Goal: Task Accomplishment & Management: Manage account settings

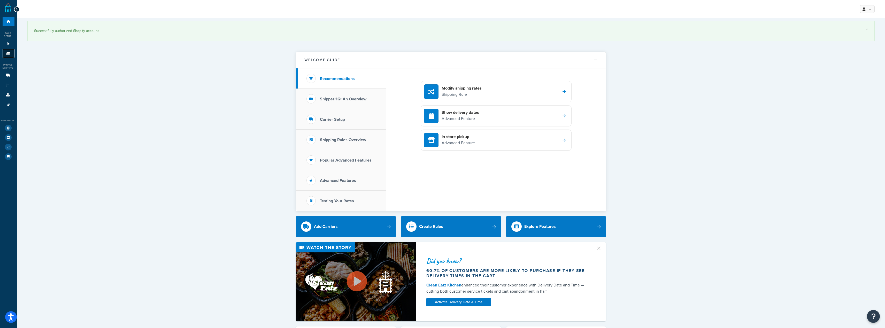
click at [12, 54] on link "Origins 8" at bounding box center [9, 54] width 12 height 10
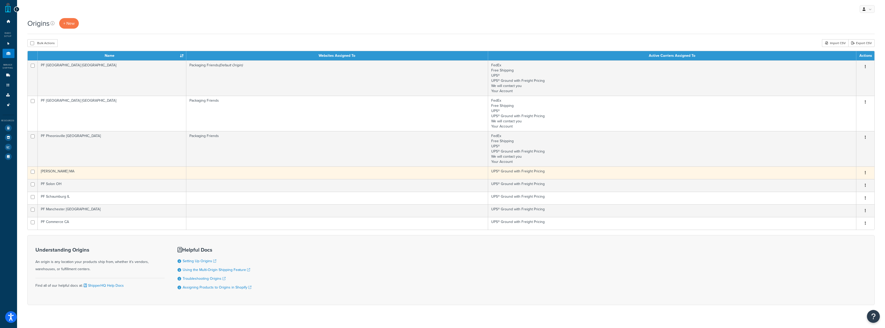
click at [141, 168] on td "PF Sterling MA" at bounding box center [112, 173] width 149 height 13
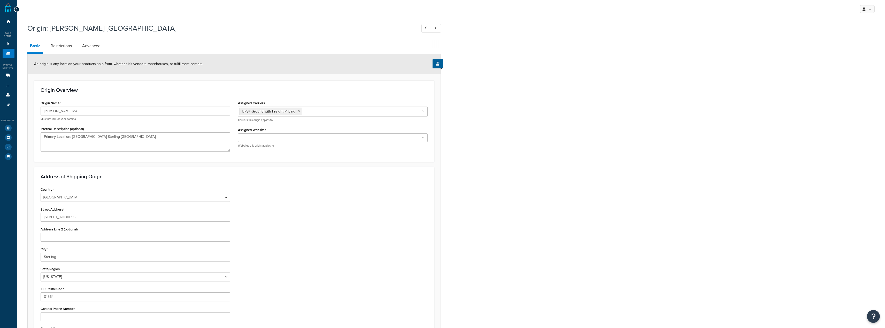
select select "21"
click at [303, 136] on ul at bounding box center [333, 138] width 190 height 9
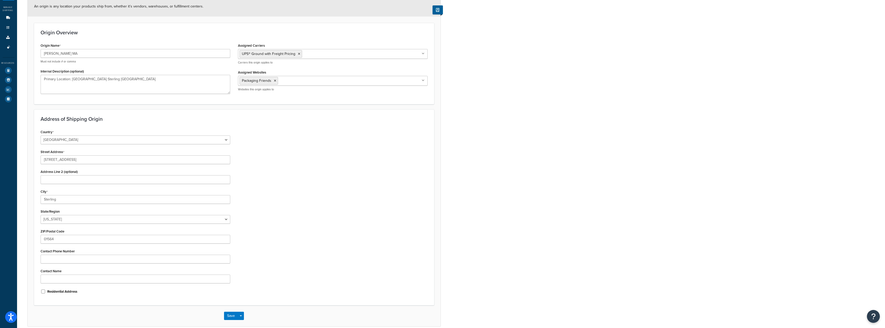
scroll to position [78, 0]
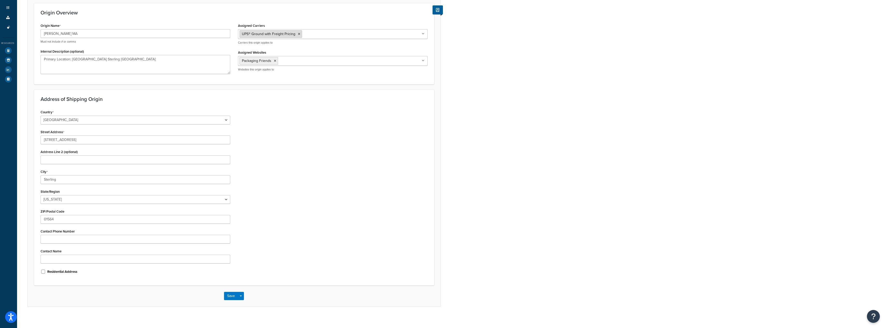
click at [300, 36] on li "UPS® Ground with Freight Pricing" at bounding box center [270, 34] width 63 height 8
click at [298, 35] on icon at bounding box center [299, 34] width 2 height 3
click at [297, 35] on ul at bounding box center [333, 33] width 190 height 9
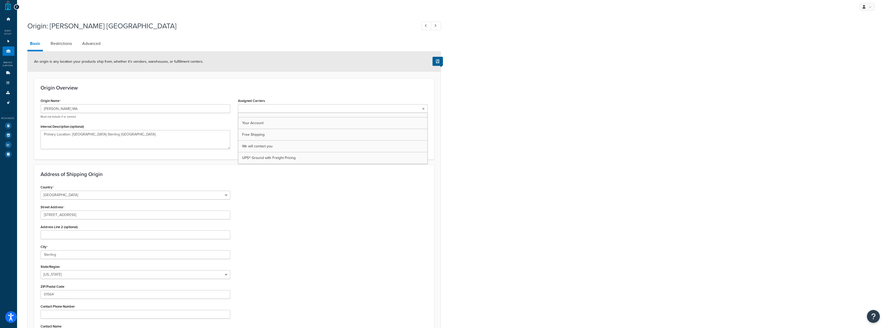
scroll to position [0, 0]
click at [60, 45] on link "Restrictions" at bounding box center [61, 46] width 26 height 12
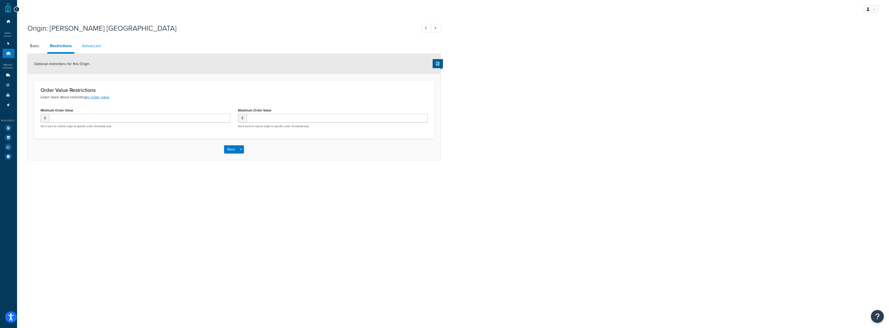
click at [90, 45] on link "Advanced" at bounding box center [92, 46] width 24 height 12
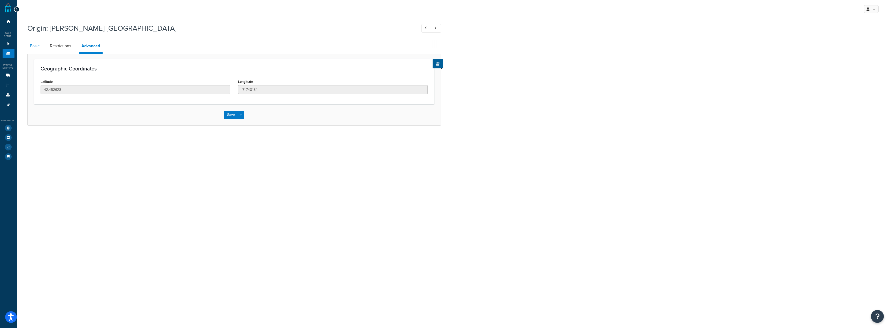
click at [39, 46] on link "Basic" at bounding box center [34, 46] width 15 height 12
select select "21"
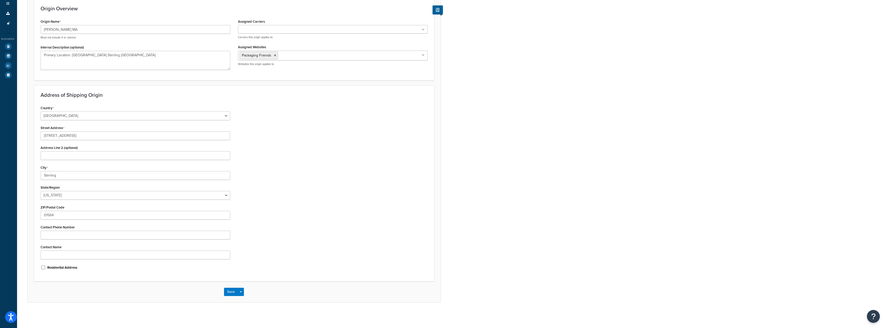
scroll to position [82, 0]
click at [227, 292] on button "Save" at bounding box center [231, 292] width 14 height 8
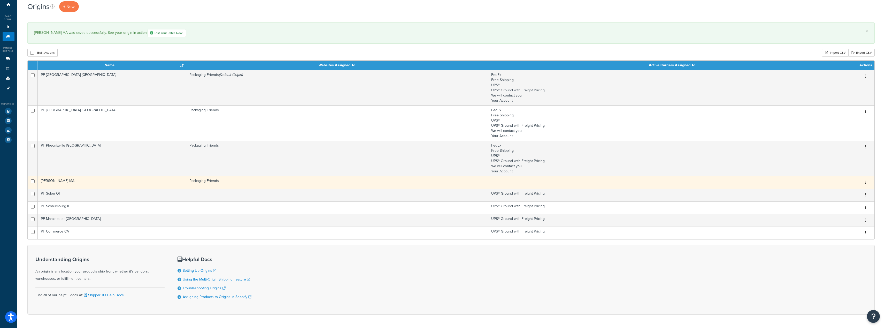
scroll to position [26, 0]
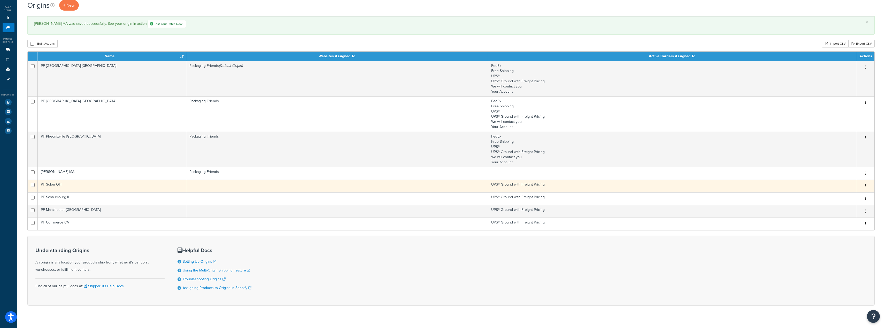
click at [119, 188] on td "PF Solon OH" at bounding box center [112, 186] width 149 height 13
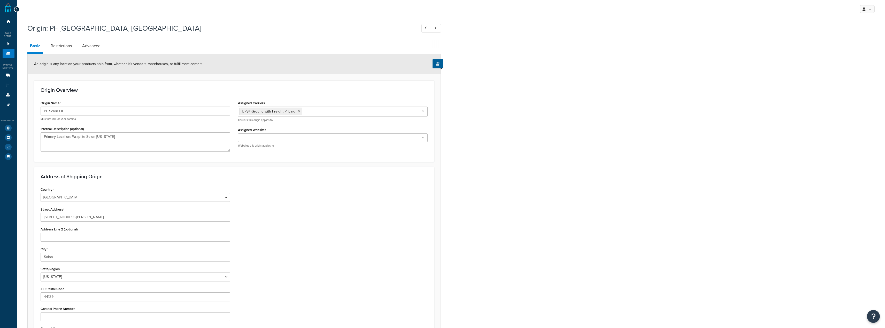
select select "35"
click at [823, 129] on div "Origin: PF Solon OH Basic Restrictions Advanced An origin is any location your …" at bounding box center [451, 209] width 868 height 377
click at [250, 138] on input "Assigned Websites" at bounding box center [262, 138] width 46 height 6
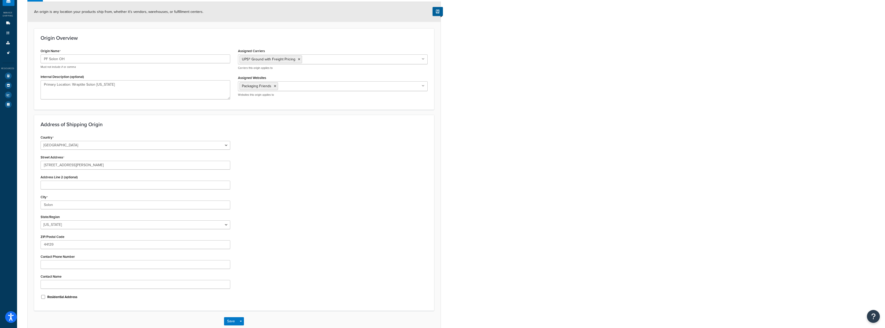
scroll to position [82, 0]
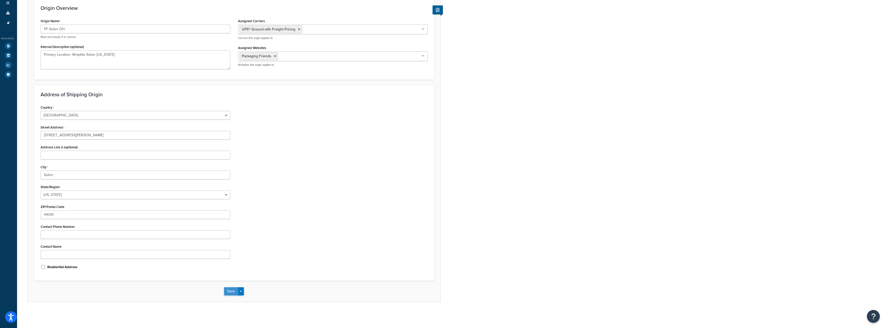
click at [235, 296] on button "Save" at bounding box center [231, 292] width 14 height 8
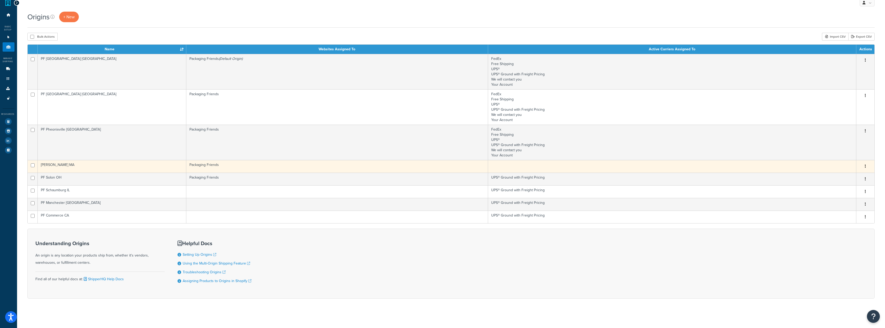
scroll to position [8, 0]
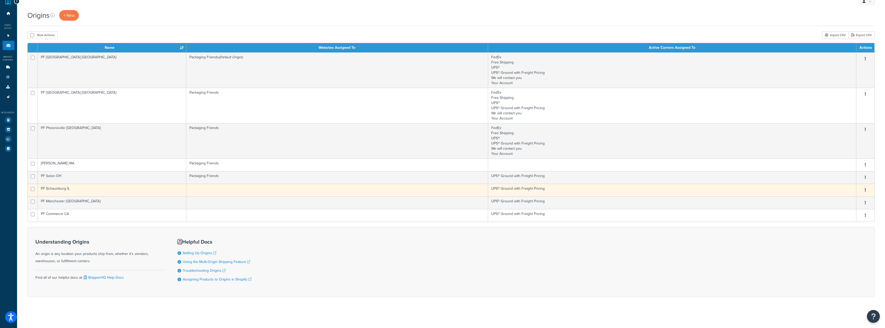
click at [156, 190] on td "PF Schaumburg IL" at bounding box center [112, 190] width 149 height 13
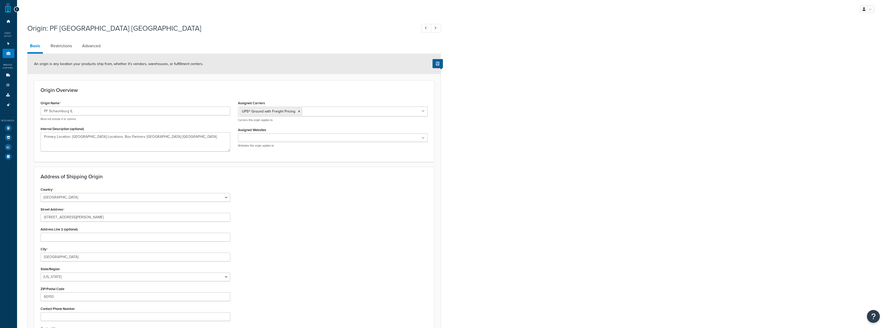
select select "13"
click at [282, 141] on ul at bounding box center [333, 138] width 190 height 9
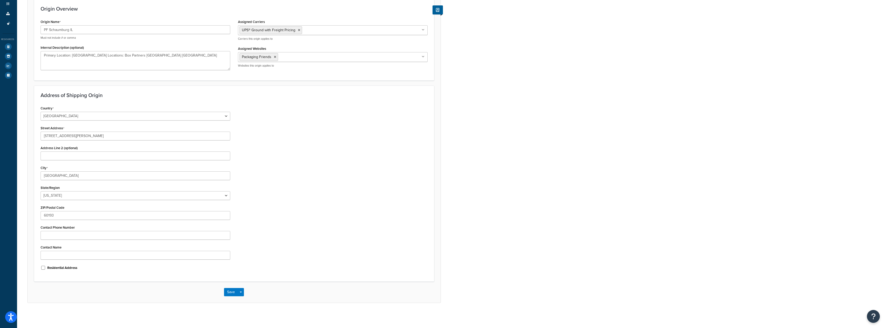
scroll to position [82, 0]
click at [230, 294] on button "Save" at bounding box center [231, 292] width 14 height 8
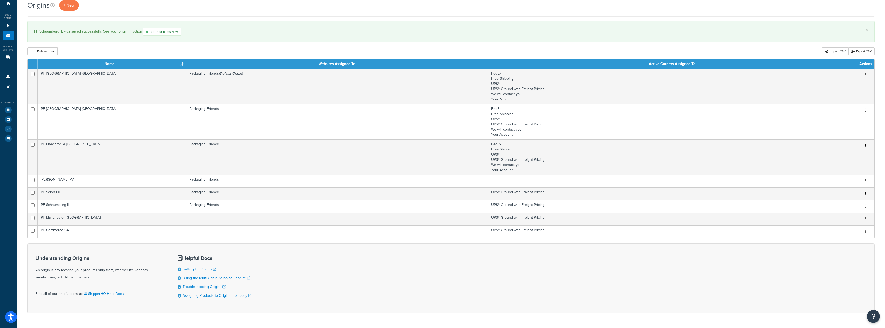
scroll to position [35, 0]
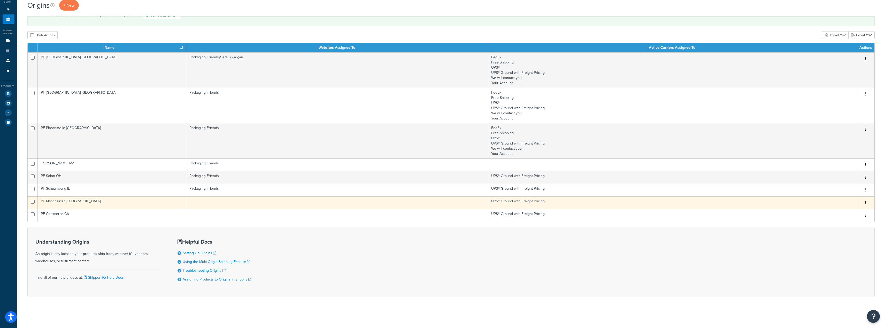
click at [140, 203] on td "PF Manchester [GEOGRAPHIC_DATA]" at bounding box center [112, 203] width 149 height 13
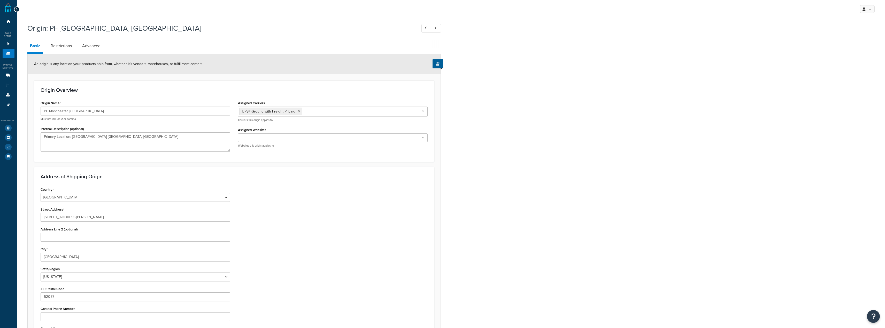
select select "15"
click at [261, 141] on ul at bounding box center [333, 138] width 190 height 9
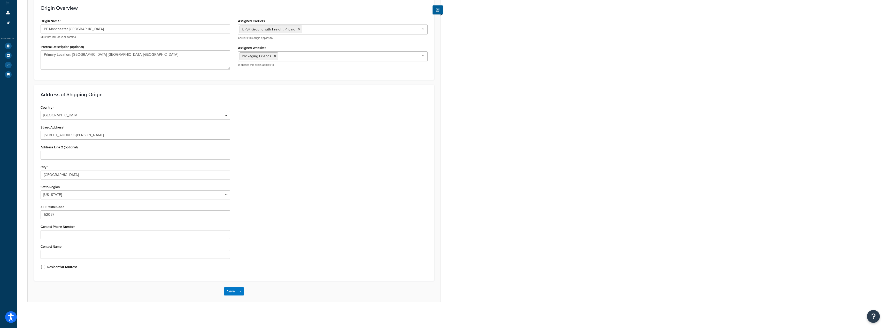
scroll to position [82, 0]
click at [228, 288] on button "Save" at bounding box center [231, 292] width 14 height 8
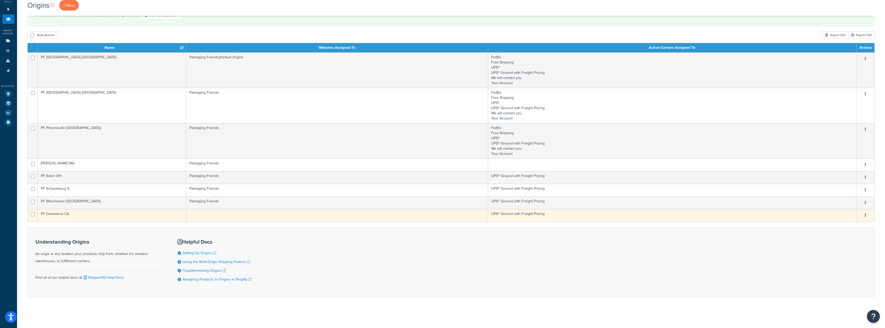
click at [230, 215] on td at bounding box center [337, 215] width 302 height 13
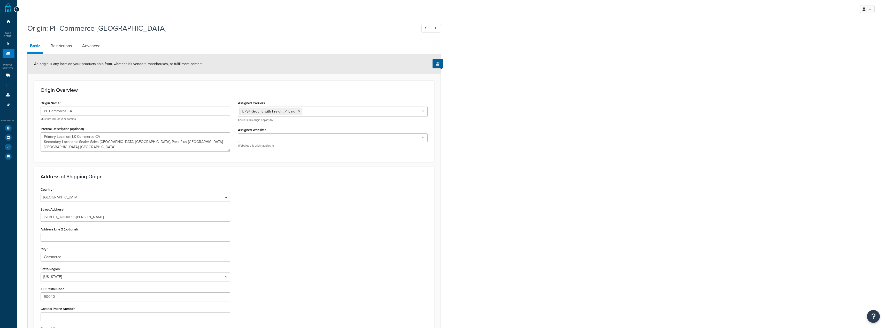
select select "5"
drag, startPoint x: 246, startPoint y: 141, endPoint x: 248, endPoint y: 143, distance: 3.2
click at [247, 141] on input "Assigned Websites" at bounding box center [262, 138] width 46 height 6
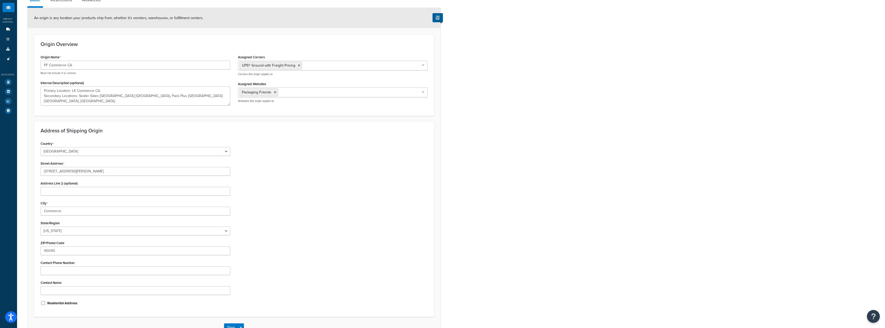
scroll to position [82, 0]
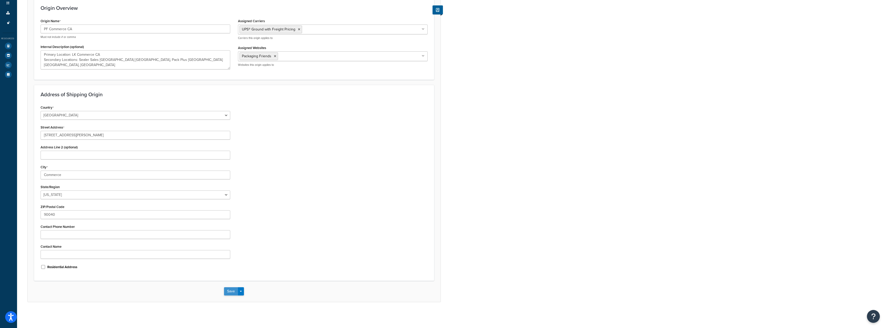
click at [227, 291] on button "Save" at bounding box center [231, 292] width 14 height 8
